Goal: Transaction & Acquisition: Purchase product/service

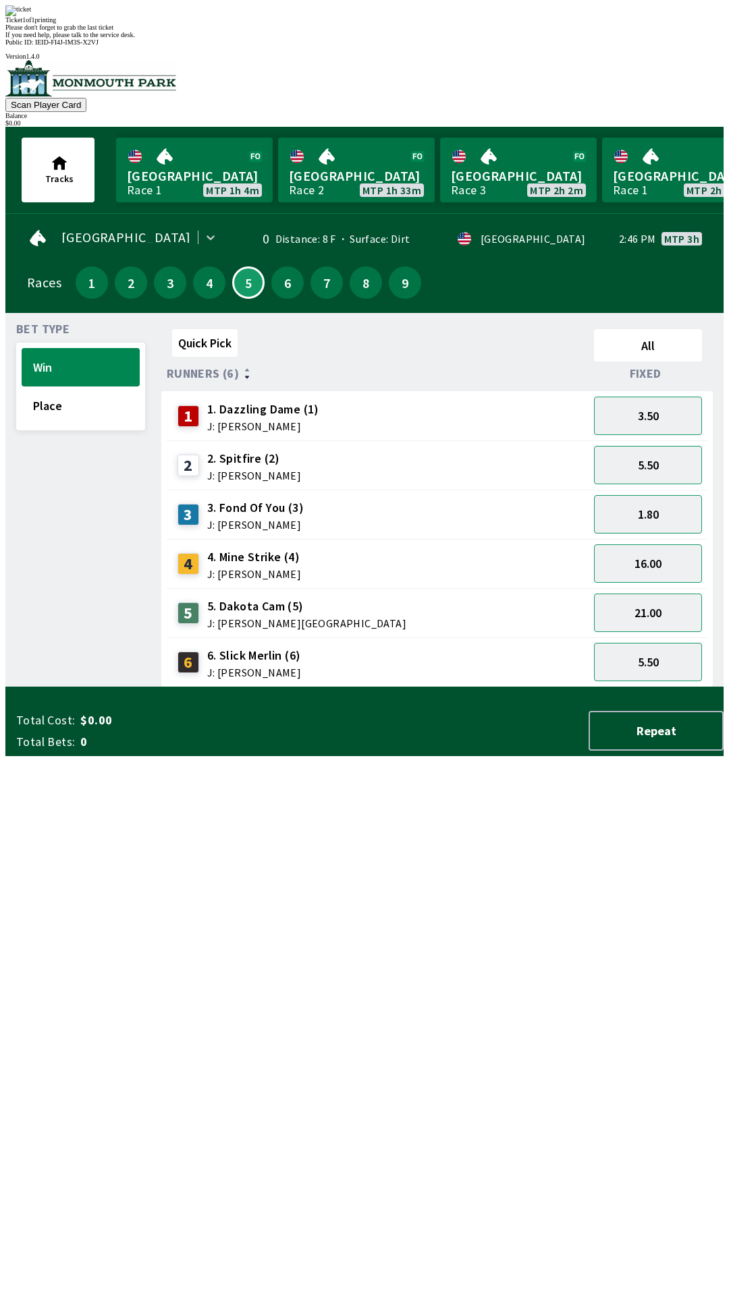
click at [518, 38] on div "Ticket 1 of 1 printing Please don't forget to grab the last ticket If you need …" at bounding box center [364, 21] width 718 height 33
click at [514, 38] on div "Ticket 1 of 1 printing Please don't forget to grab the last ticket If you need …" at bounding box center [364, 21] width 718 height 33
click at [517, 38] on div "Ticket 1 of 1 printing Please don't forget to grab the last ticket If you need …" at bounding box center [364, 21] width 718 height 33
click at [514, 38] on div "Ticket 1 of 1 printing Please don't forget to grab the last ticket If you need …" at bounding box center [364, 21] width 718 height 33
click at [517, 38] on div "Ticket 1 of 1 printing Please don't forget to grab the last ticket If you need …" at bounding box center [364, 21] width 718 height 33
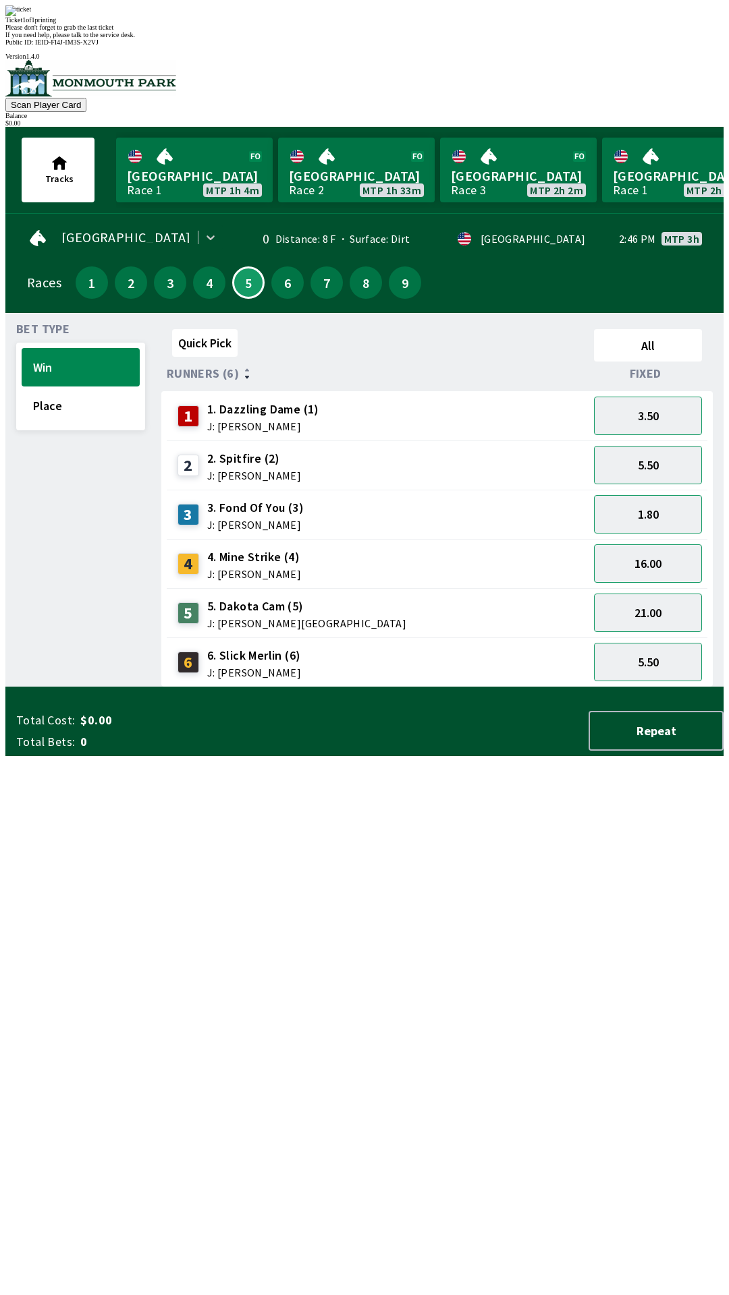
click at [267, 38] on div "Ticket 1 of 1 printing Please don't forget to grab the last ticket If you need …" at bounding box center [364, 21] width 718 height 33
click at [237, 38] on div "Ticket 1 of 1 printing Please don't forget to grab the last ticket If you need …" at bounding box center [364, 21] width 718 height 33
click at [86, 98] on button "Scan Player Card" at bounding box center [45, 105] width 81 height 14
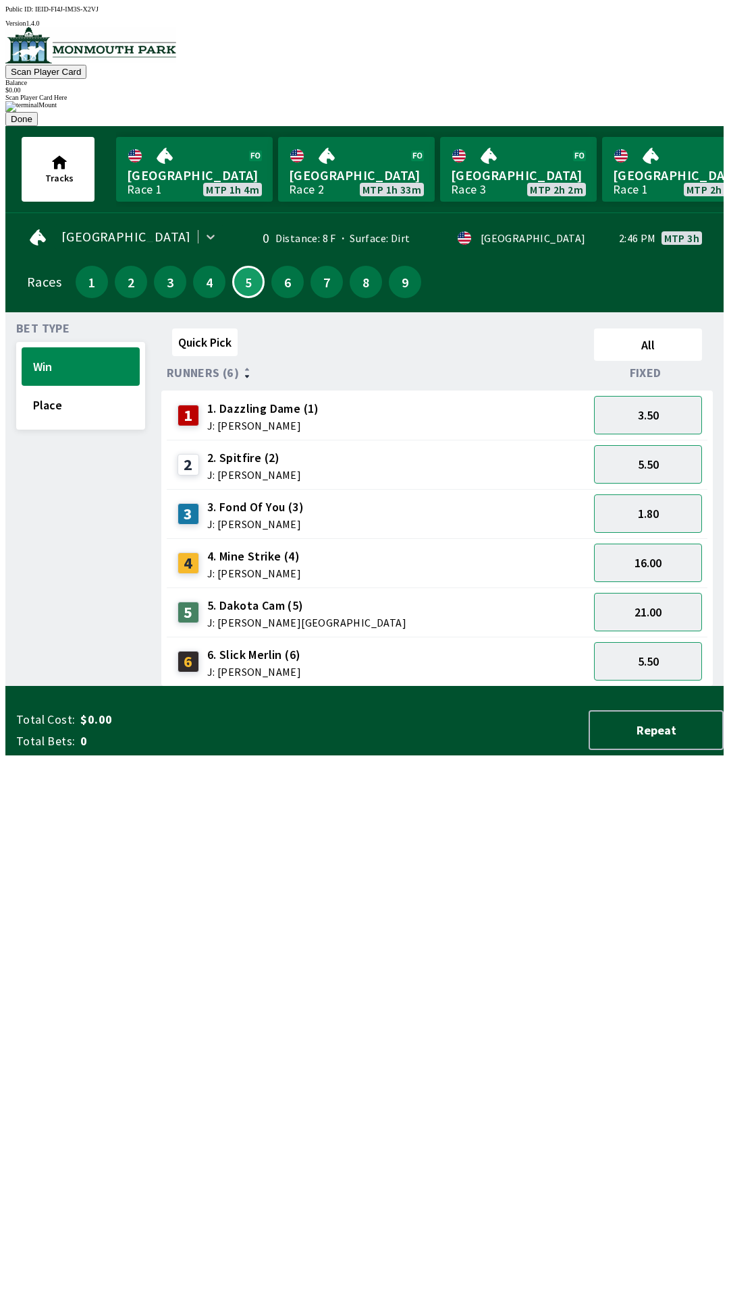
click at [86, 65] on button "Scan Player Card" at bounding box center [45, 72] width 81 height 14
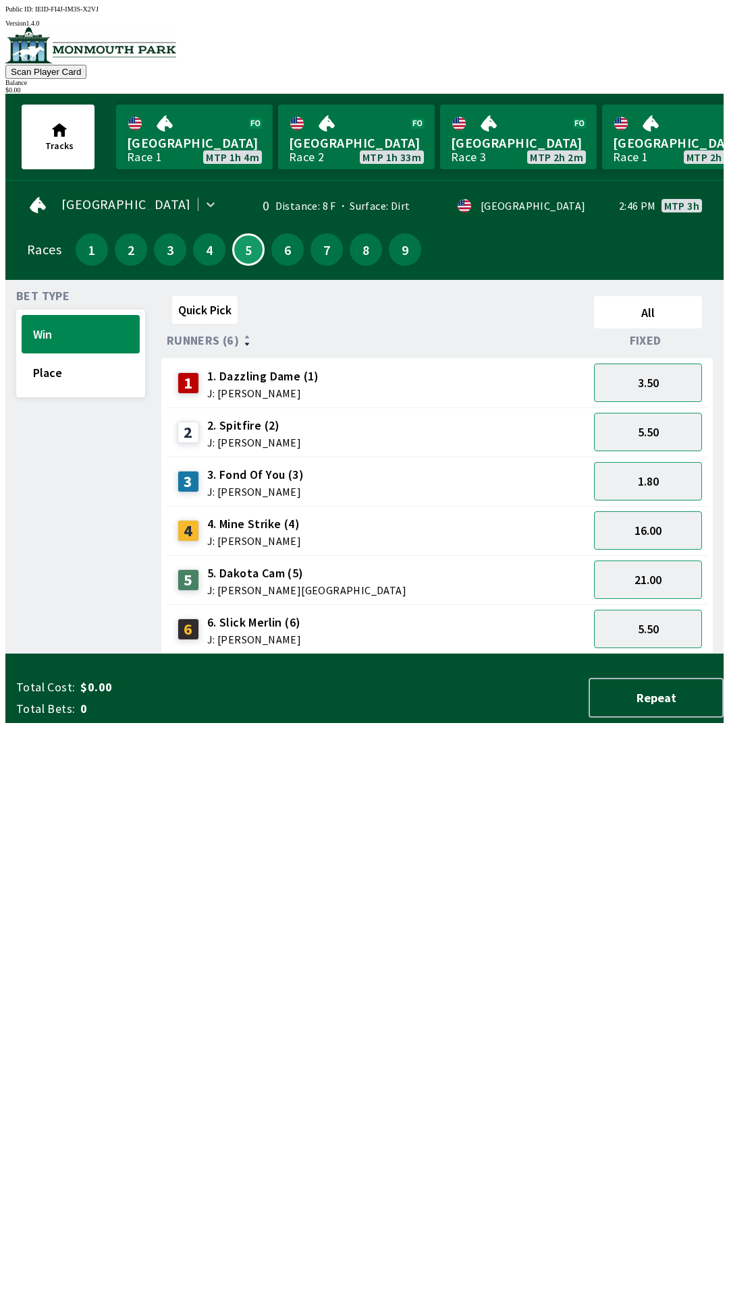
click at [676, 86] on div "$ 0.00" at bounding box center [364, 89] width 718 height 7
click at [664, 718] on button "Repeat" at bounding box center [655, 698] width 135 height 40
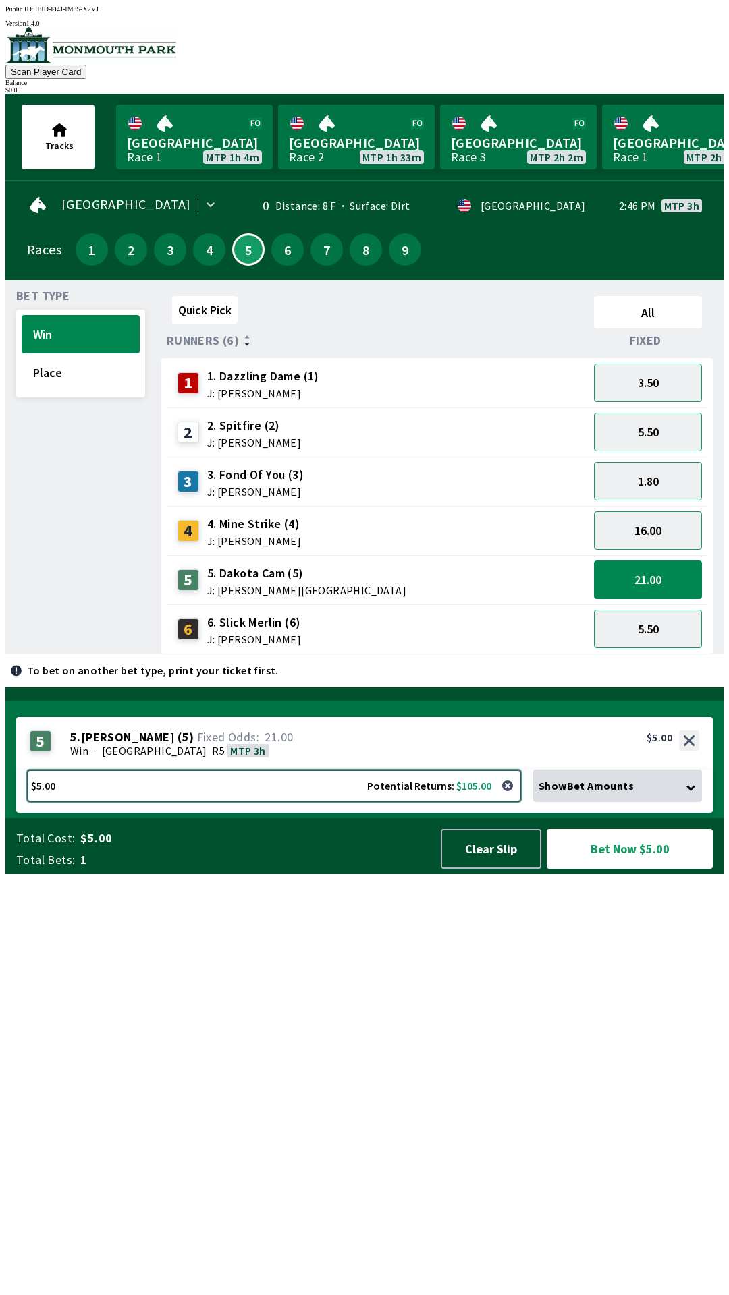
click at [418, 802] on button "$5.00 Potential Returns: $105.00" at bounding box center [274, 786] width 494 height 32
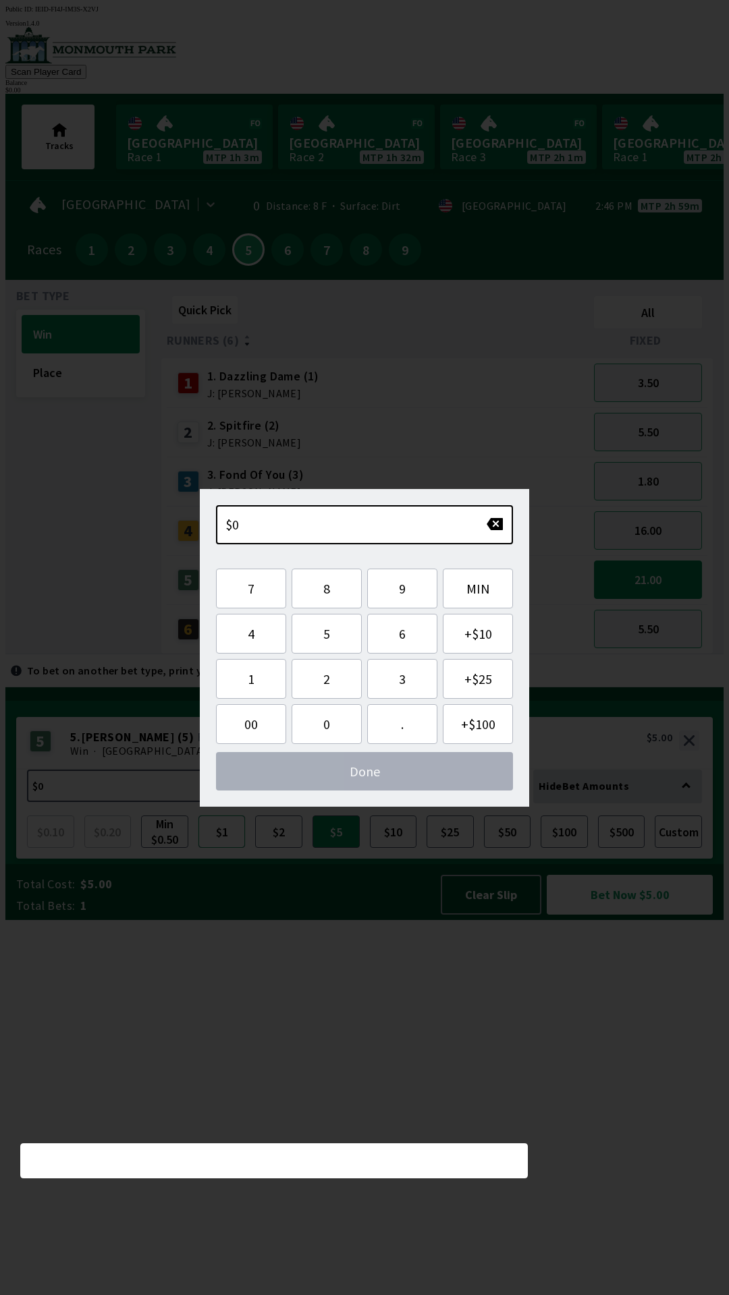
click at [222, 848] on button "$1" at bounding box center [221, 832] width 47 height 32
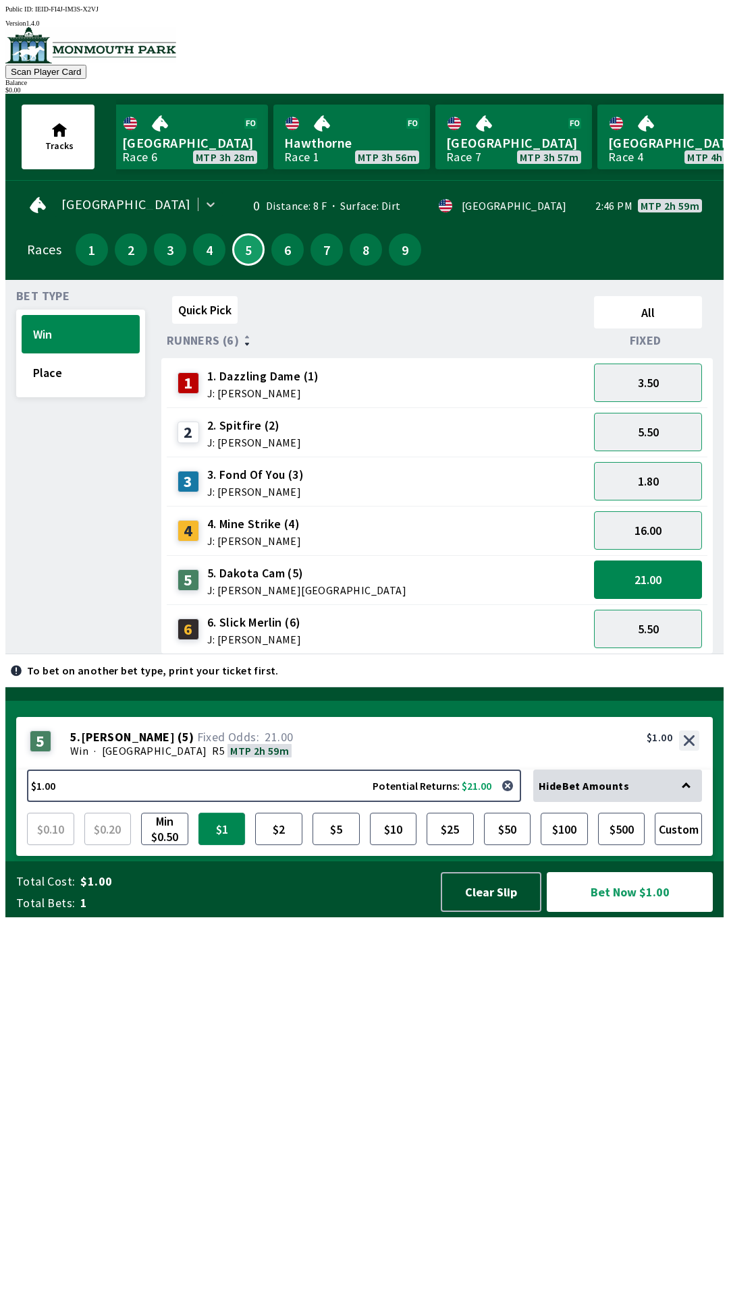
scroll to position [0, 1320]
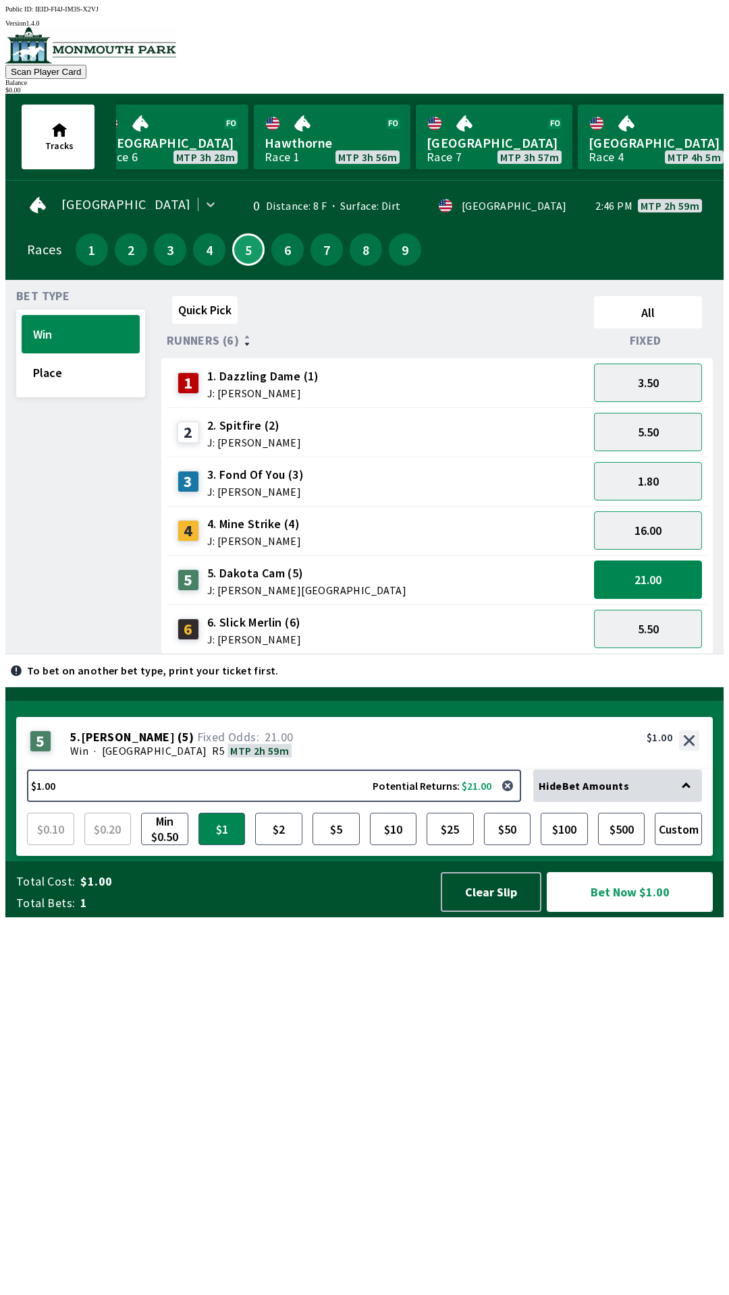
click at [647, 912] on button "Bet Now $1.00" at bounding box center [629, 892] width 166 height 40
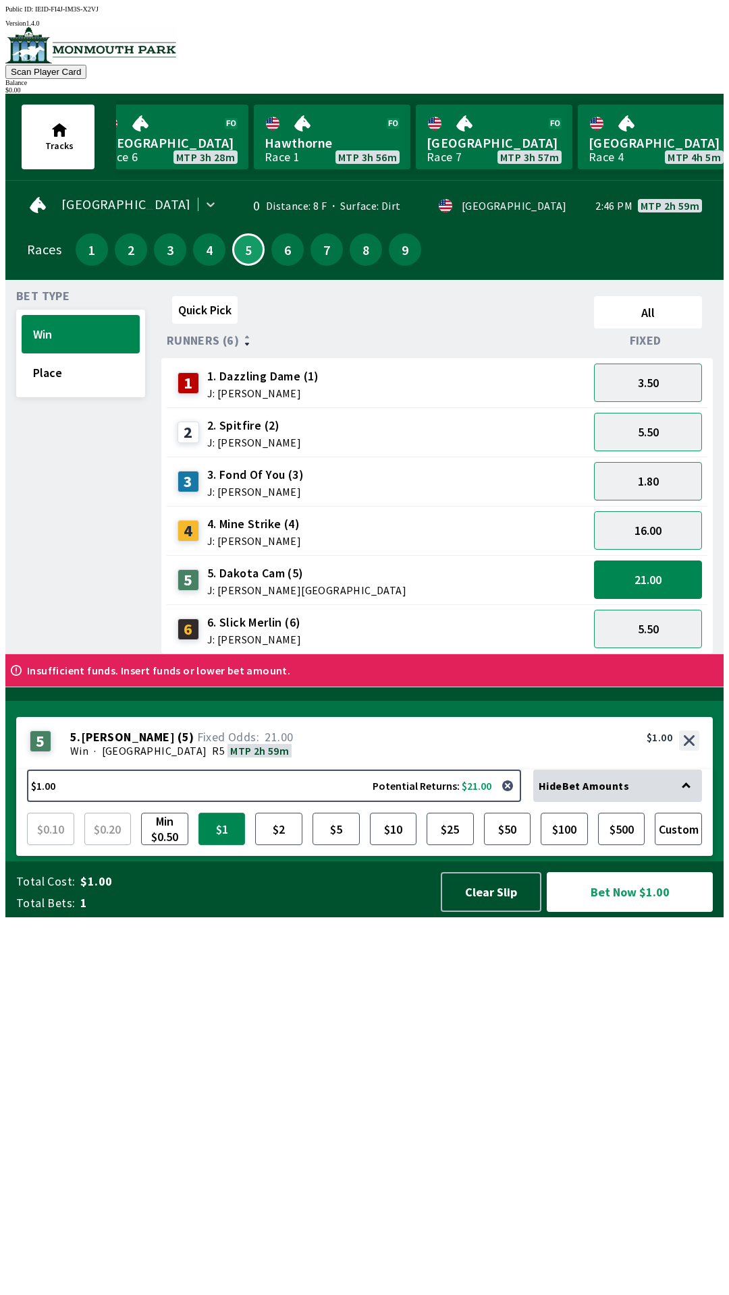
click at [222, 845] on button "$1" at bounding box center [221, 829] width 47 height 32
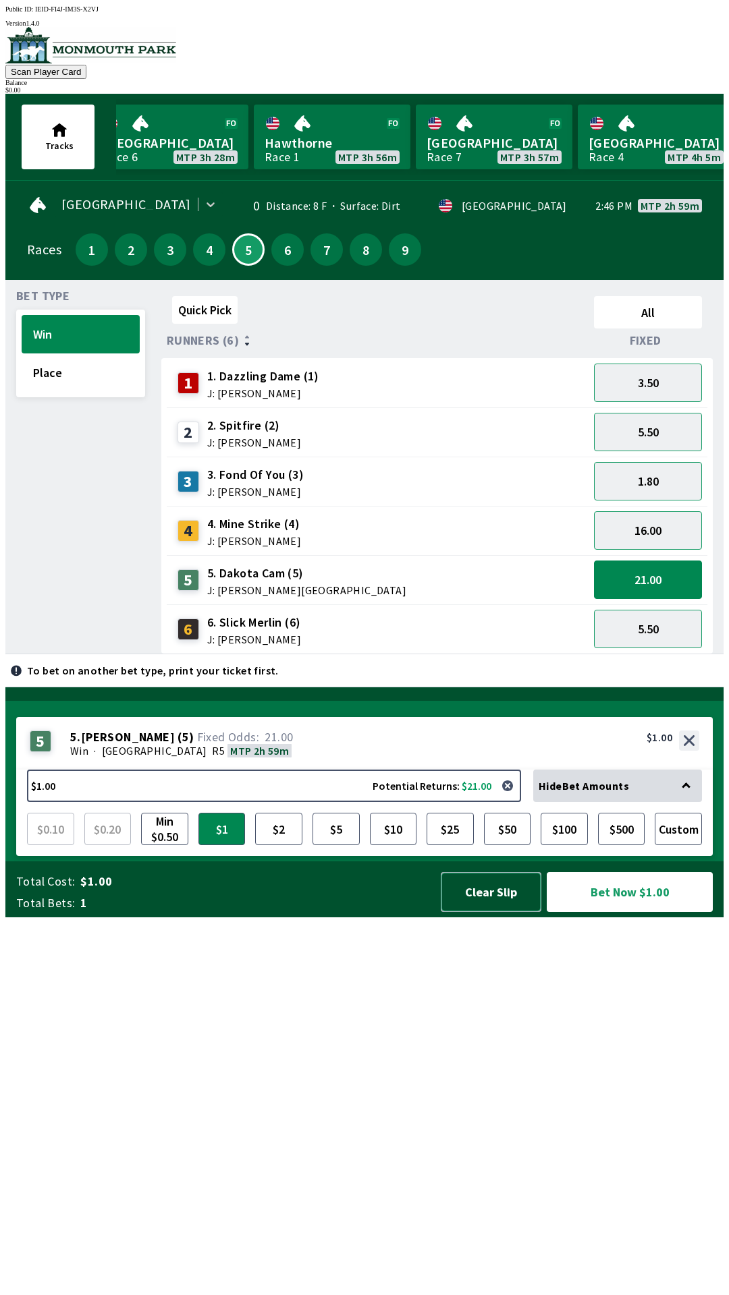
click at [474, 912] on button "Clear Slip" at bounding box center [491, 892] width 101 height 40
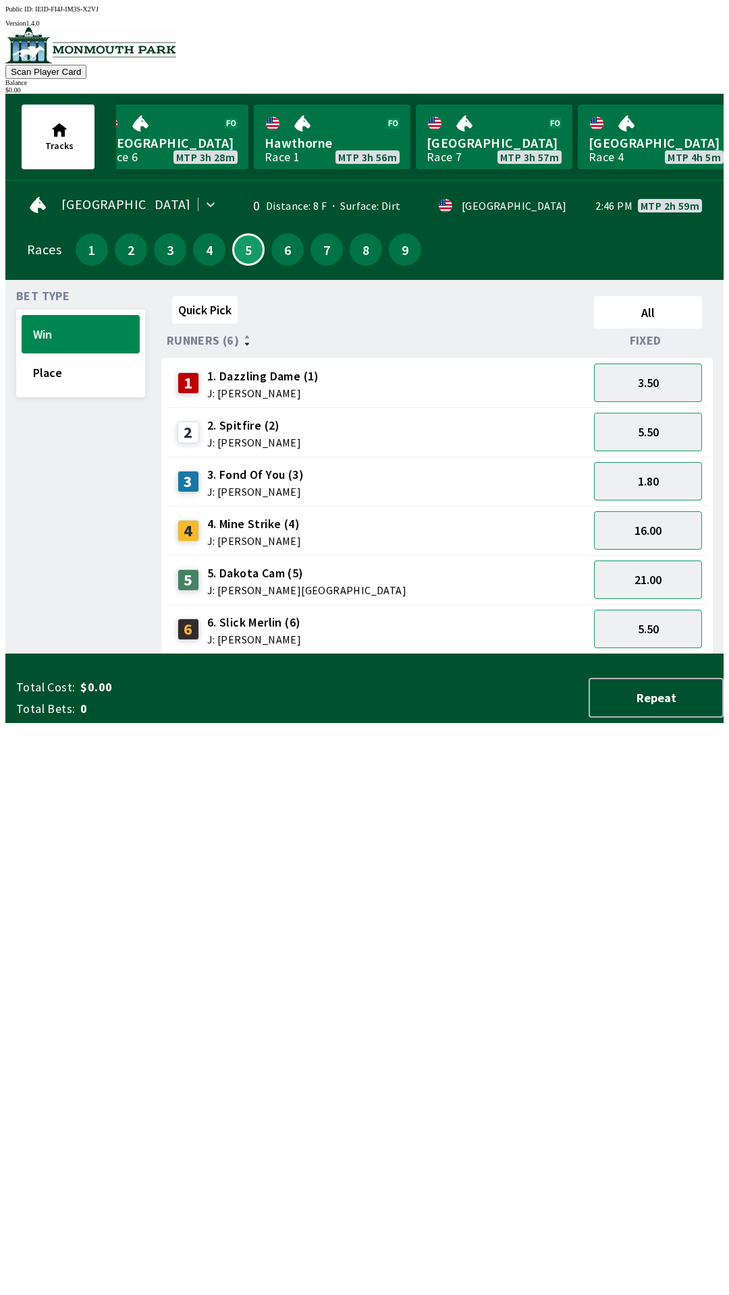
click at [38, 696] on span "Total Cost:" at bounding box center [45, 687] width 59 height 16
click at [41, 696] on span "Total Cost:" at bounding box center [45, 687] width 59 height 16
click at [45, 723] on div "Total Cost: $0.00 Total Bets: 0 Repeat" at bounding box center [369, 695] width 707 height 56
click at [61, 717] on span "Total Bets:" at bounding box center [45, 709] width 59 height 16
